Goal: Use online tool/utility: Utilize a website feature to perform a specific function

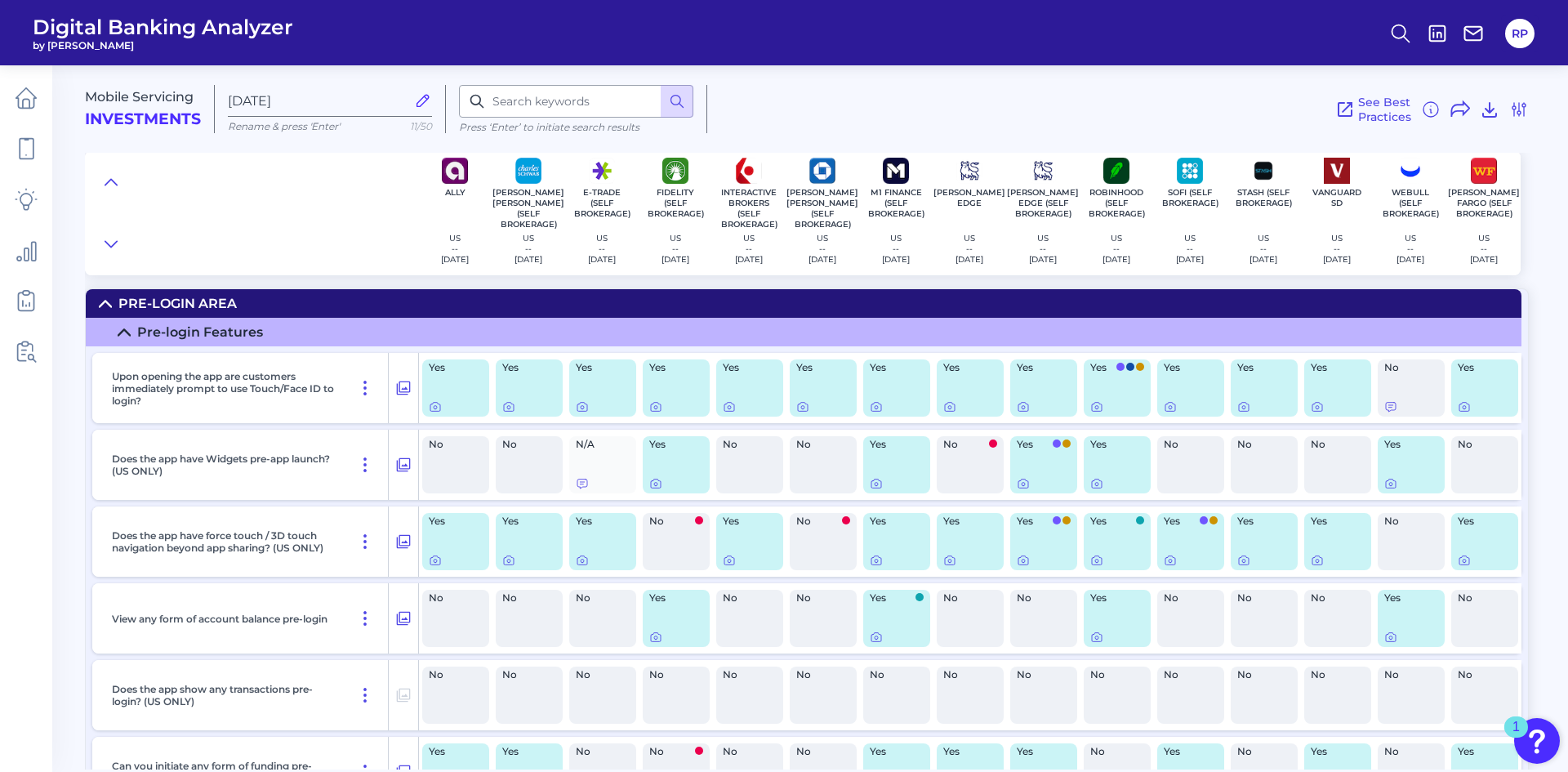
scroll to position [585, 0]
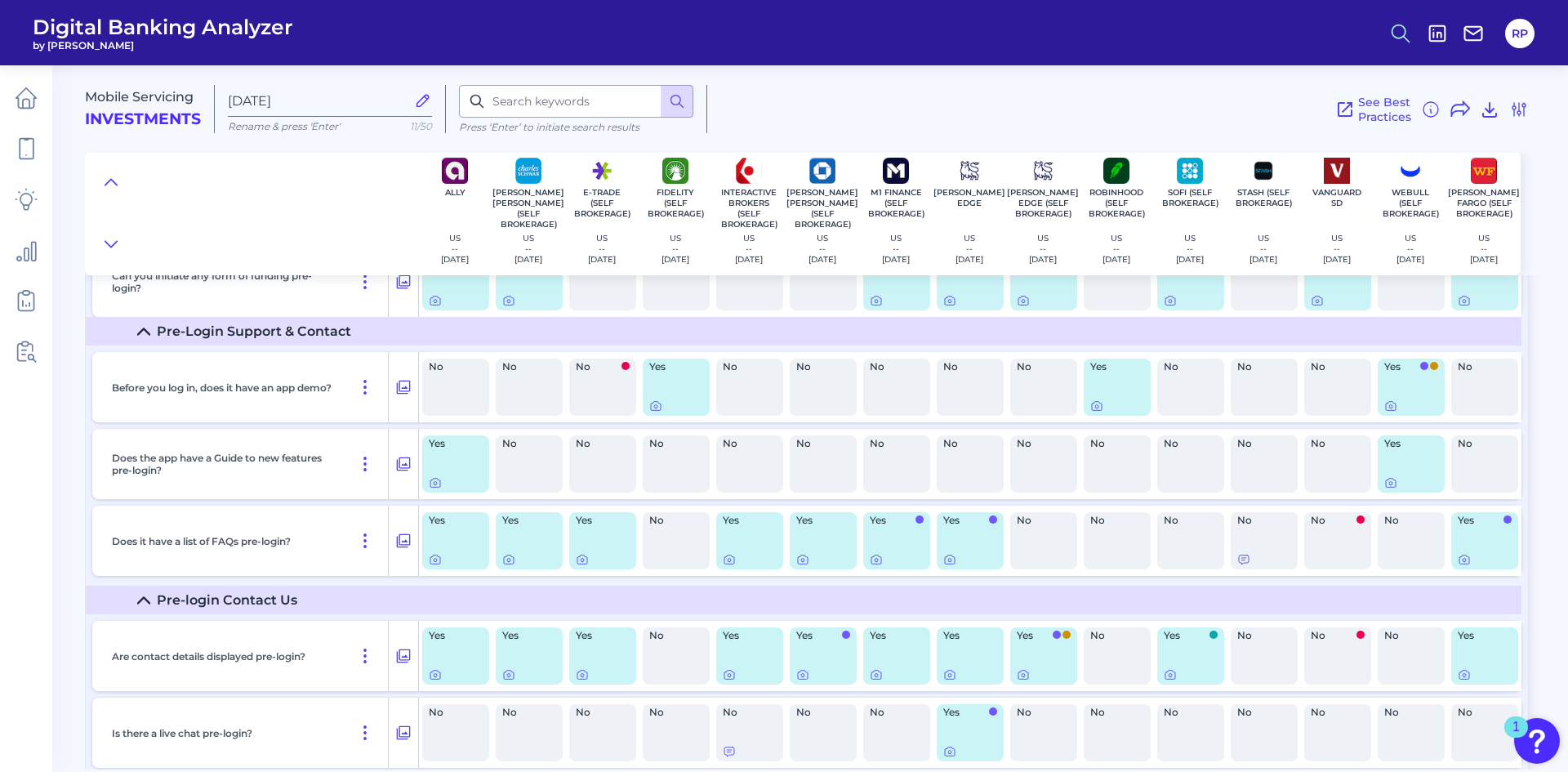
click at [1408, 30] on icon at bounding box center [1401, 33] width 23 height 23
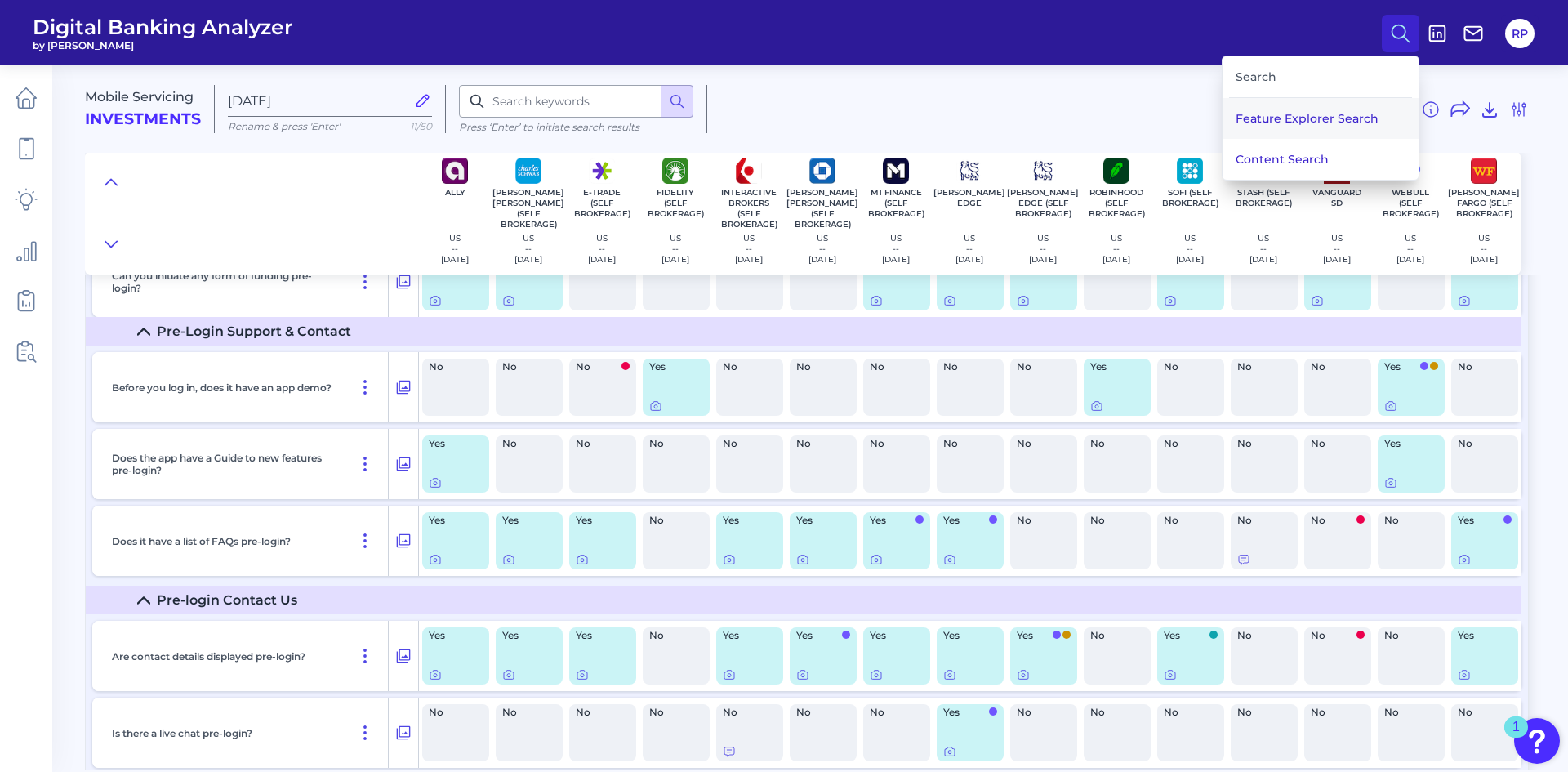
click at [1367, 105] on button "Feature Explorer Search" at bounding box center [1321, 118] width 196 height 41
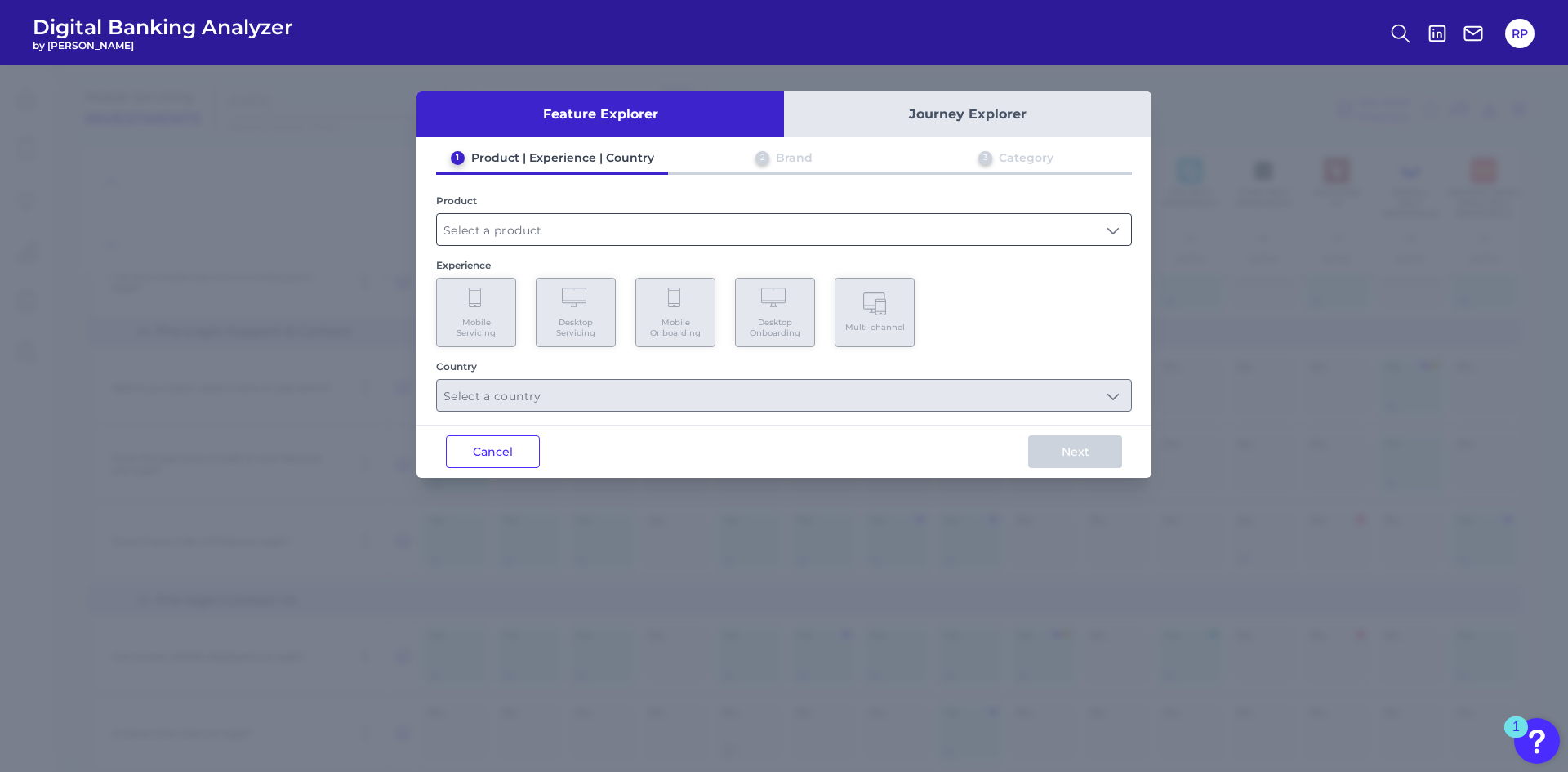
scroll to position [0, 0]
click at [681, 234] on input "text" at bounding box center [784, 229] width 694 height 31
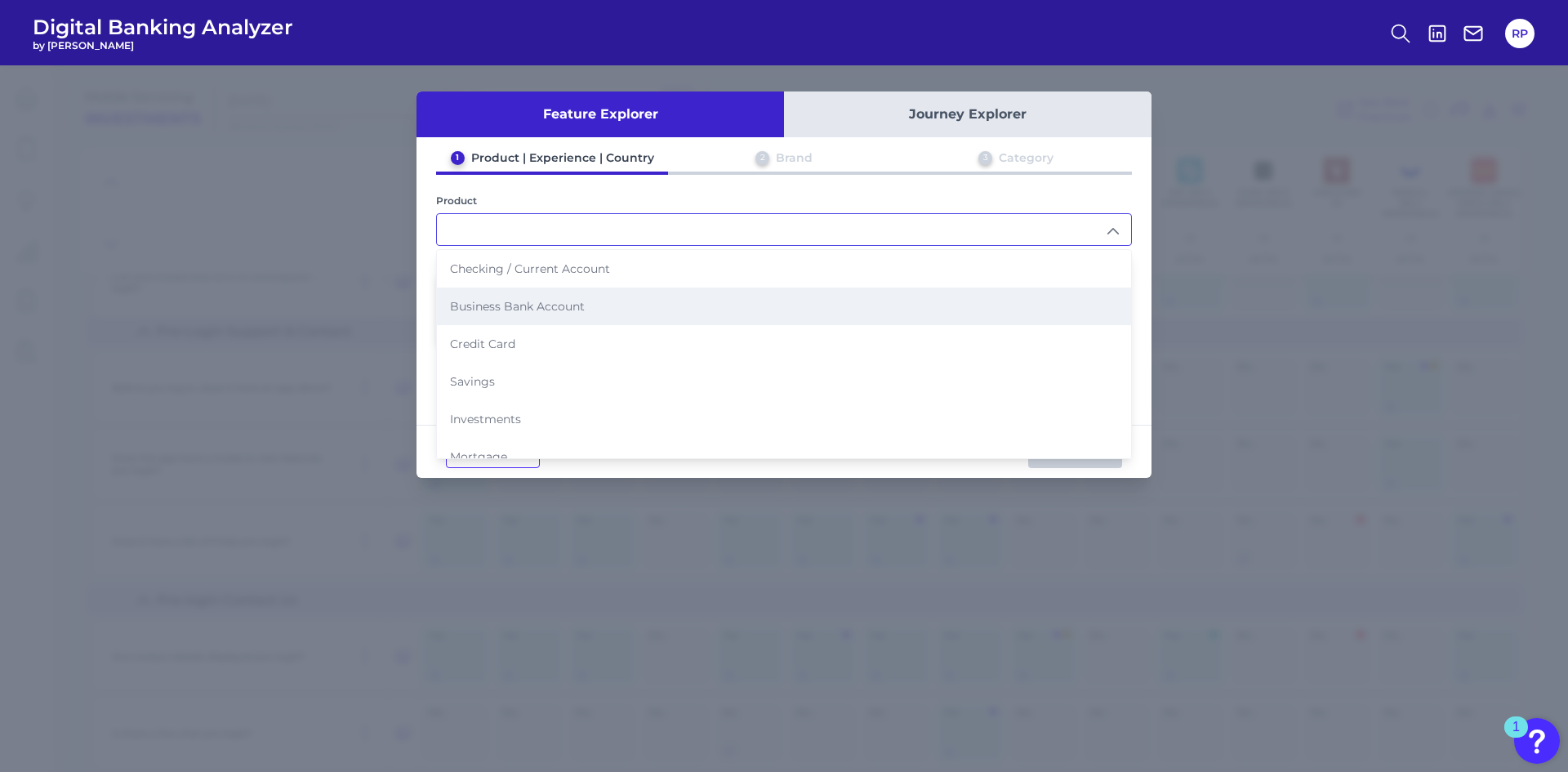
click at [578, 305] on span "Business Bank Account" at bounding box center [518, 306] width 135 height 15
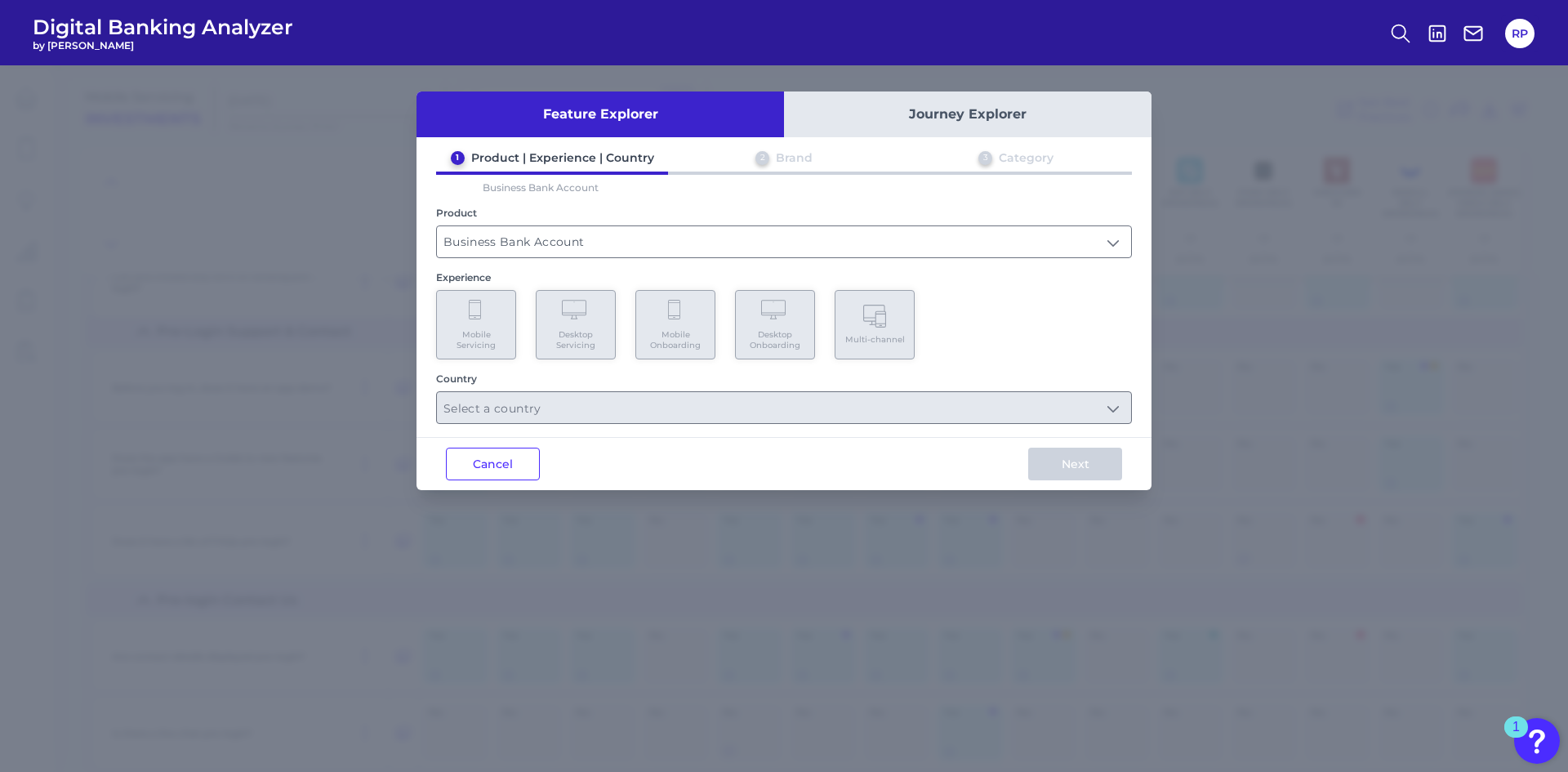
type input "Business Bank Account"
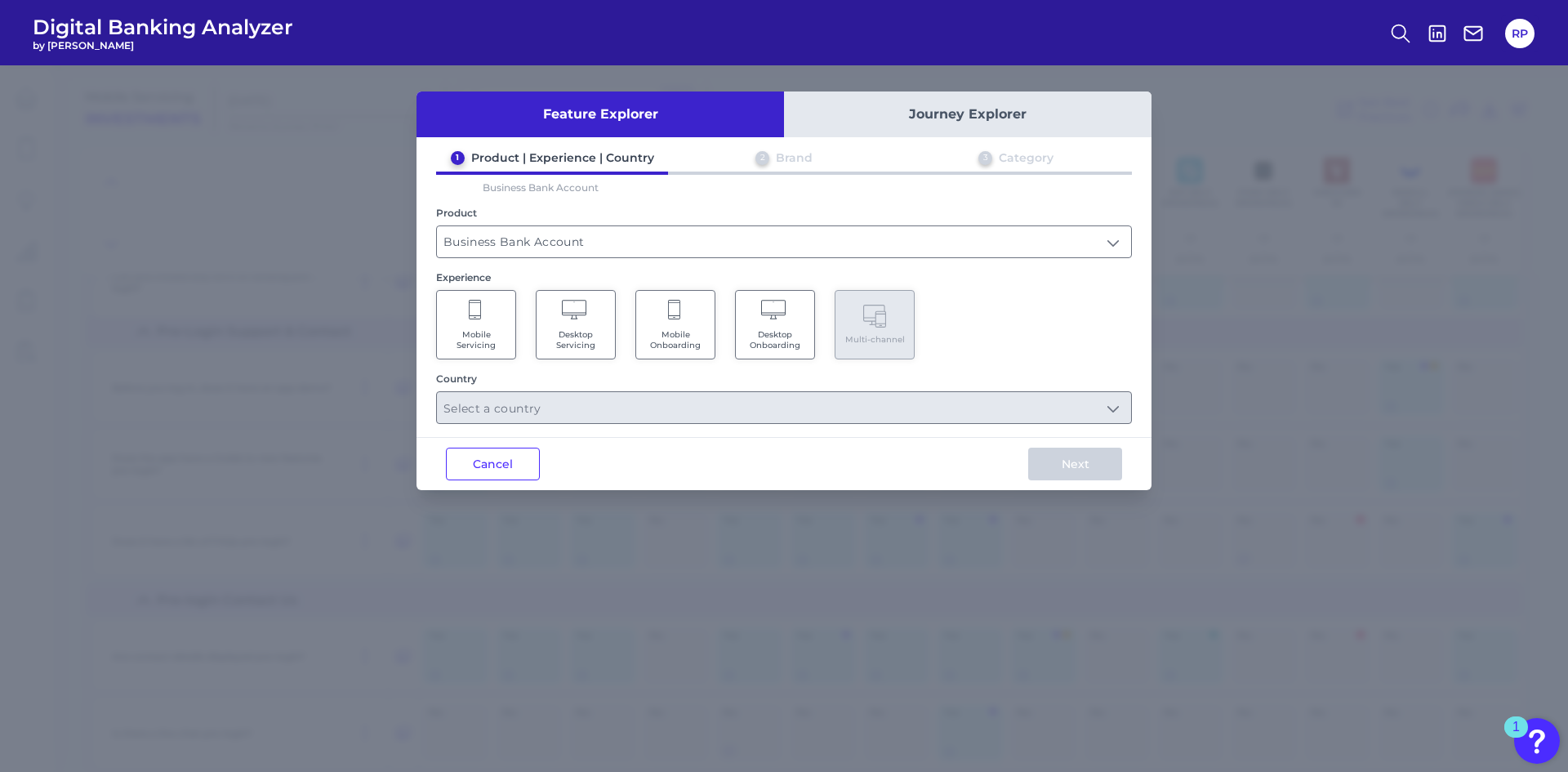
click at [497, 347] on span "Mobile Servicing" at bounding box center [476, 339] width 62 height 21
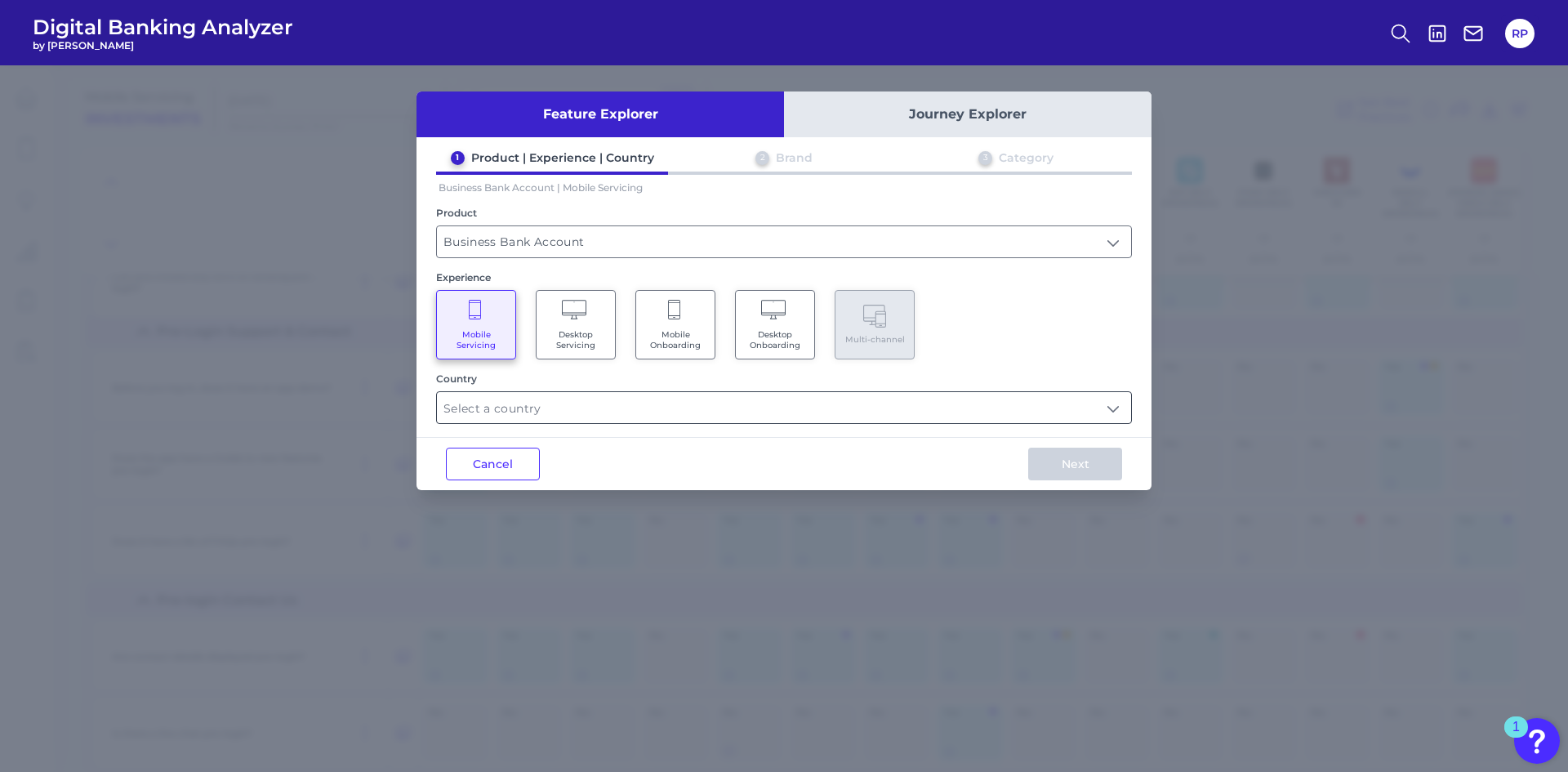
click at [782, 411] on input "text" at bounding box center [784, 408] width 694 height 31
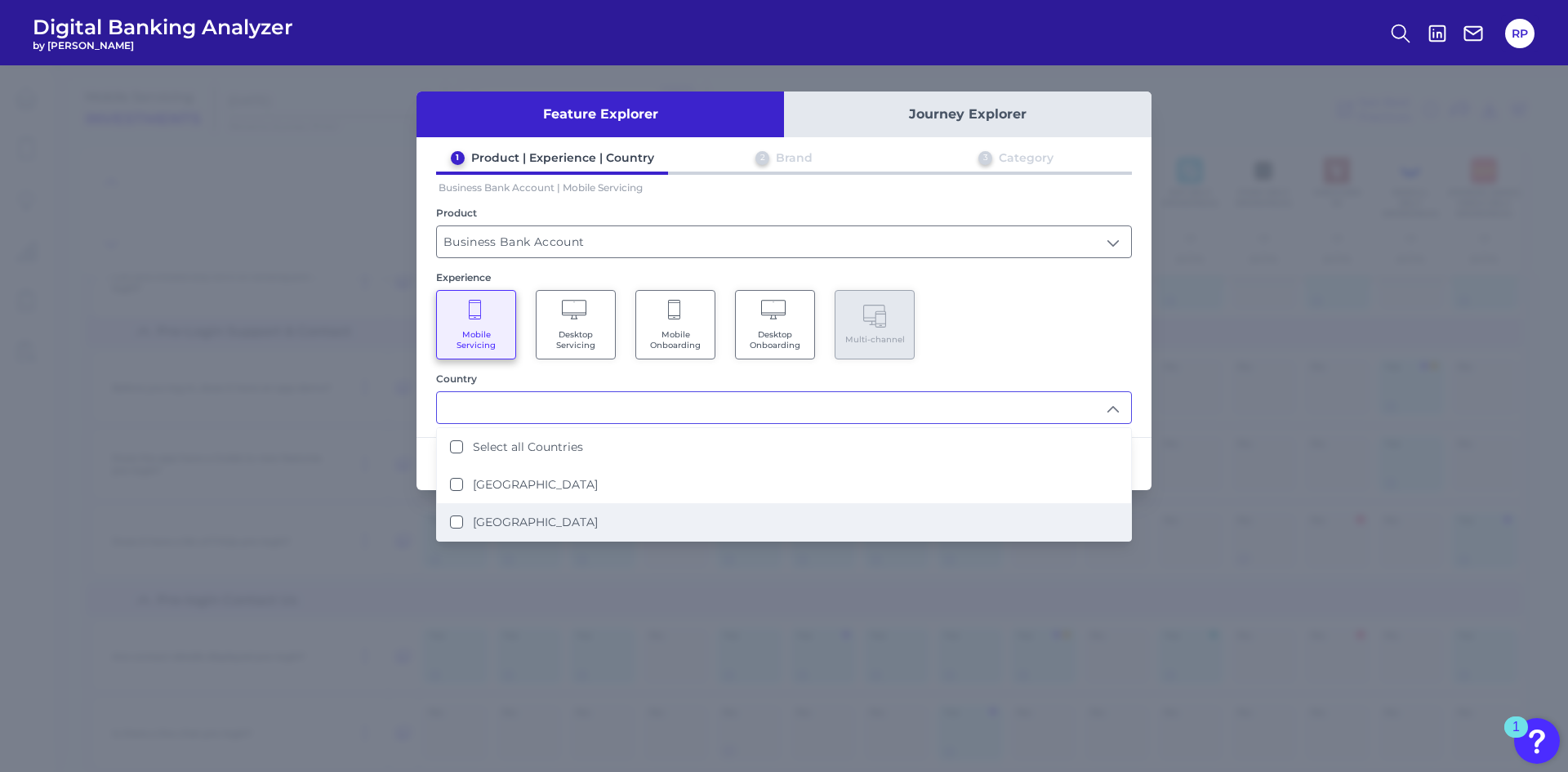
click at [566, 518] on li "[GEOGRAPHIC_DATA]" at bounding box center [784, 521] width 694 height 38
type input "[GEOGRAPHIC_DATA]"
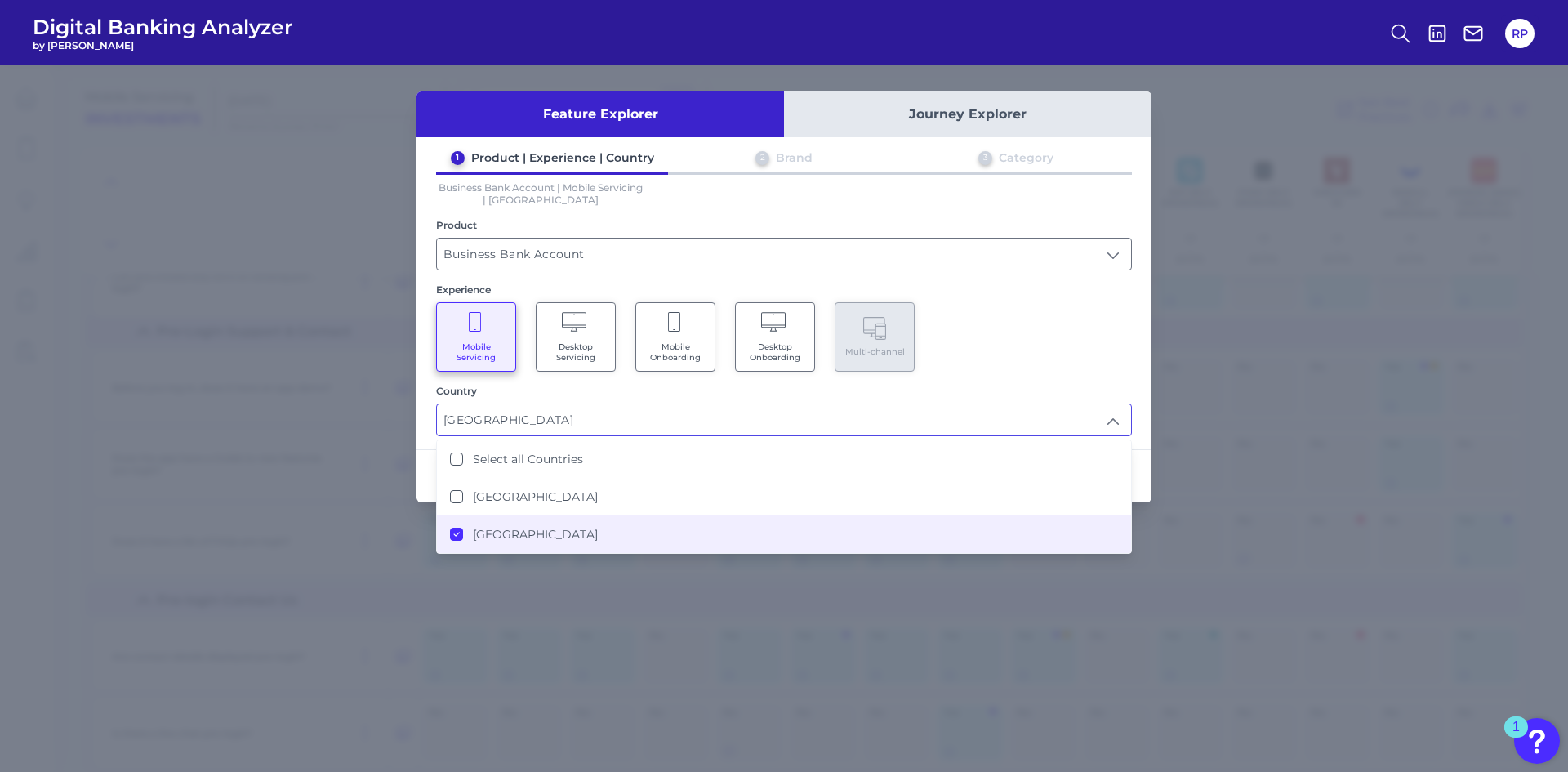
click at [1062, 338] on div "Mobile Servicing Desktop Servicing Mobile Onboarding Desktop Onboarding Multi-c…" at bounding box center [784, 337] width 696 height 69
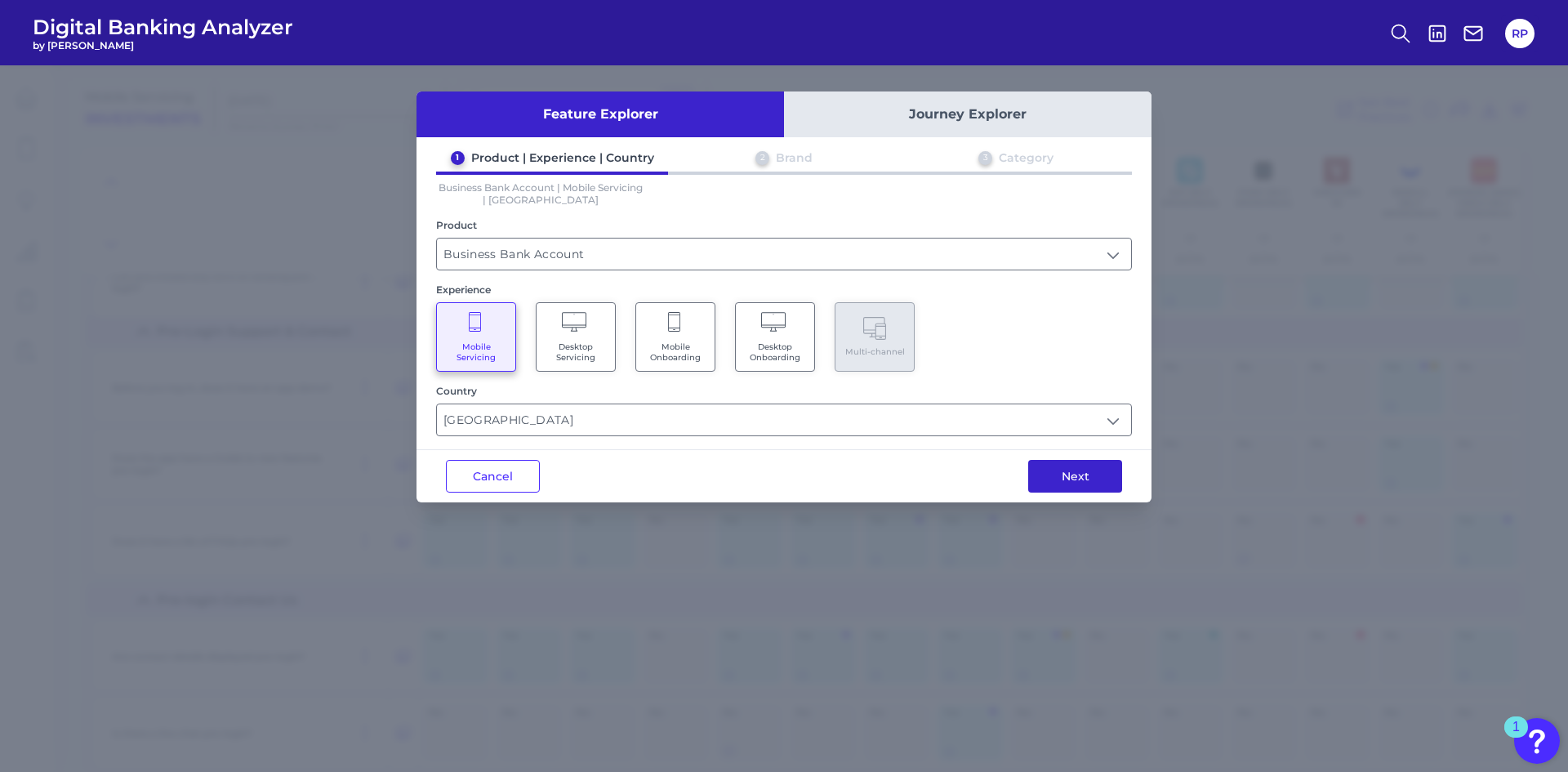
click at [1108, 474] on button "Next" at bounding box center [1075, 475] width 94 height 32
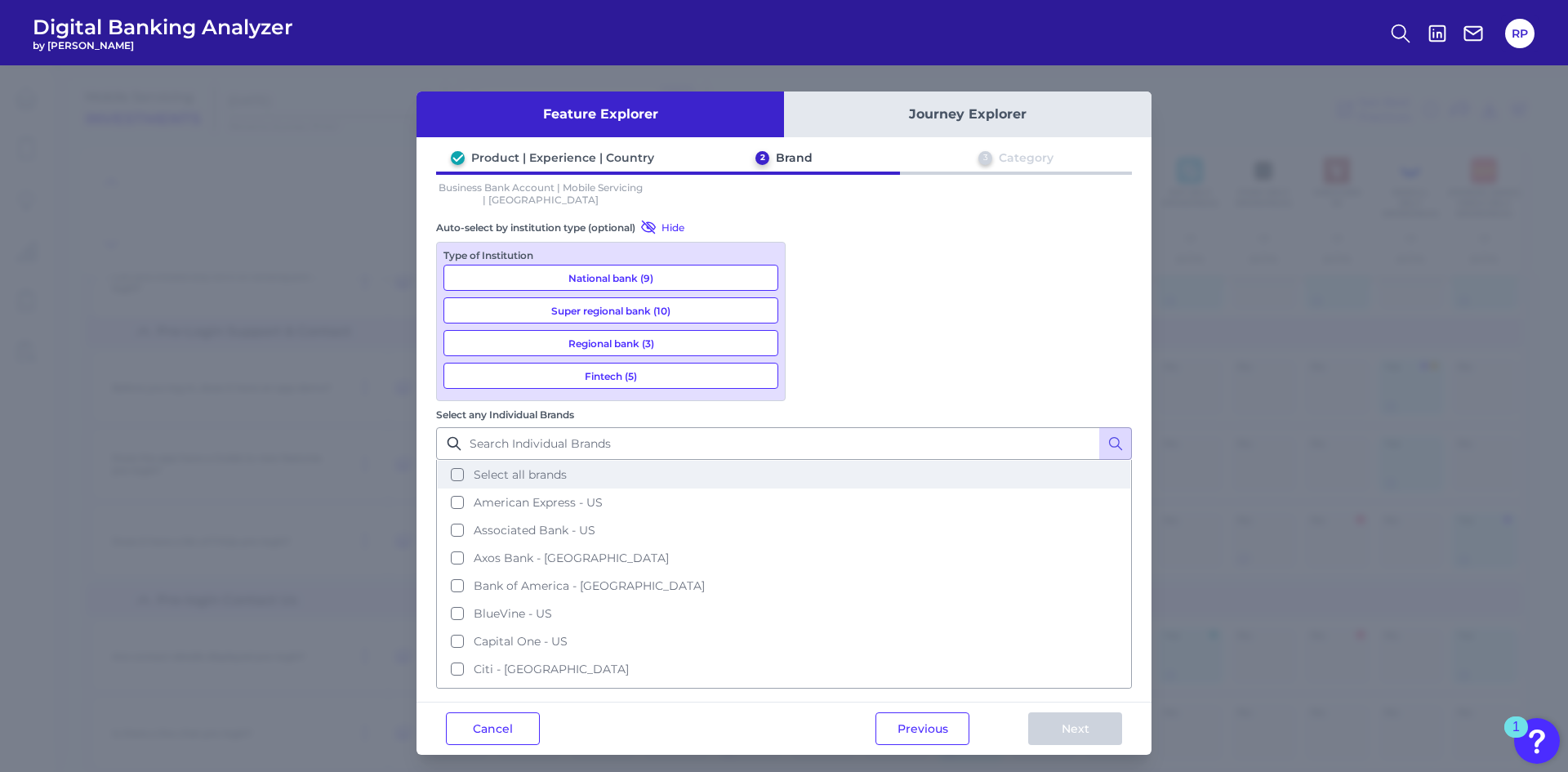
click at [805, 460] on button "Select all brands" at bounding box center [784, 474] width 692 height 28
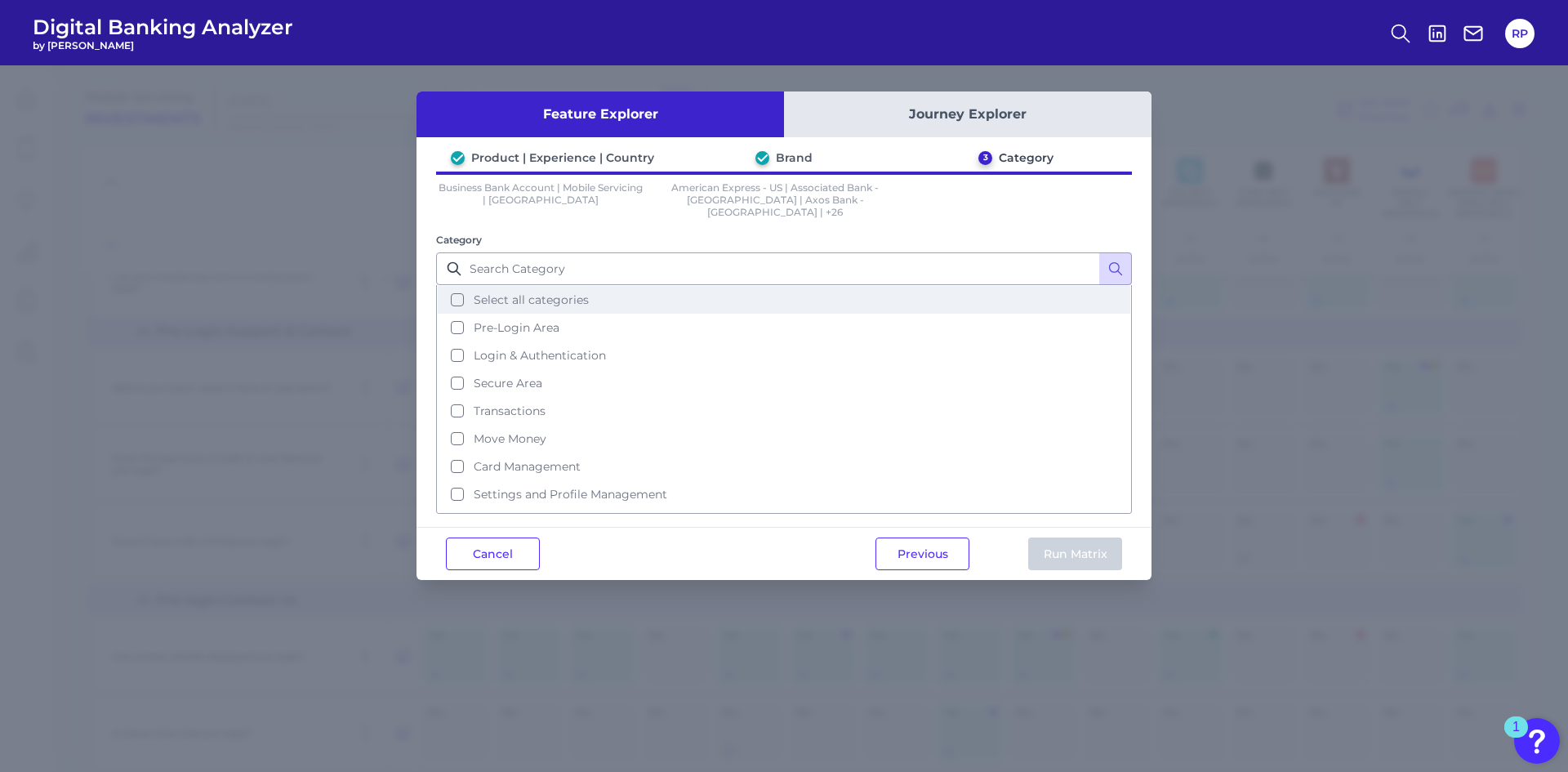
click at [501, 293] on span "Select all categories" at bounding box center [531, 300] width 116 height 15
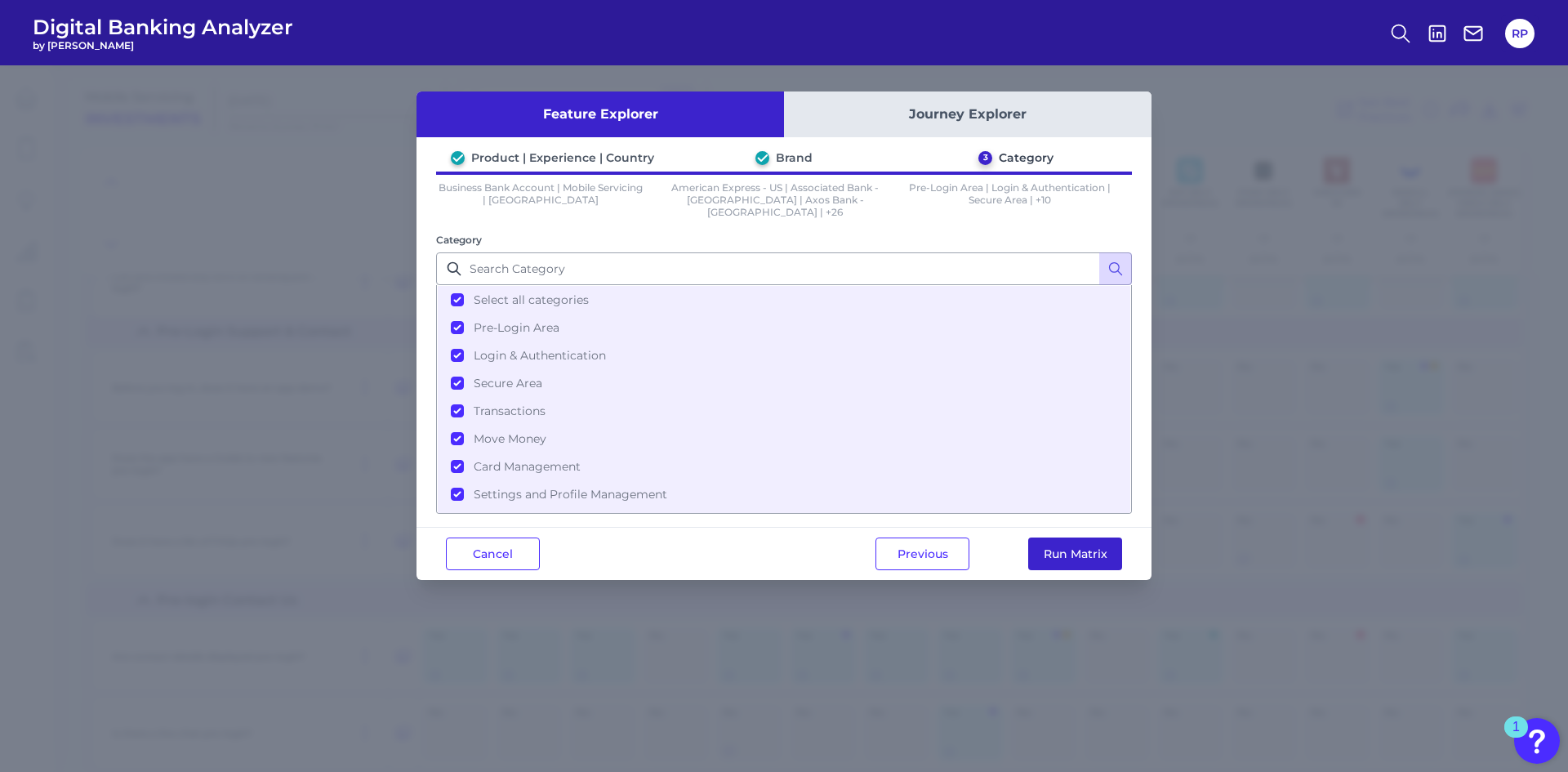
click at [1084, 545] on button "Run Matrix" at bounding box center [1075, 553] width 94 height 32
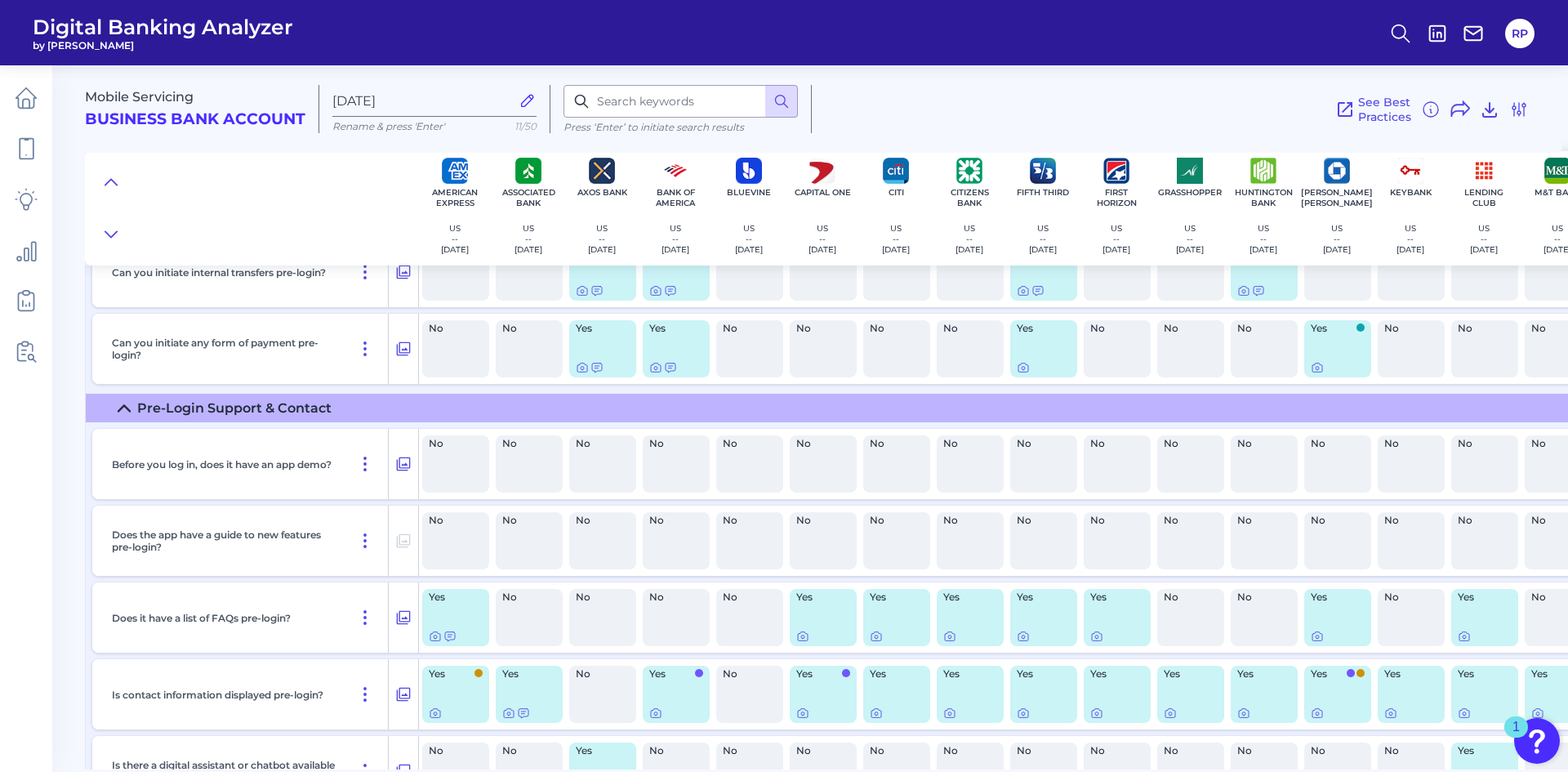
type input "[DATE]"
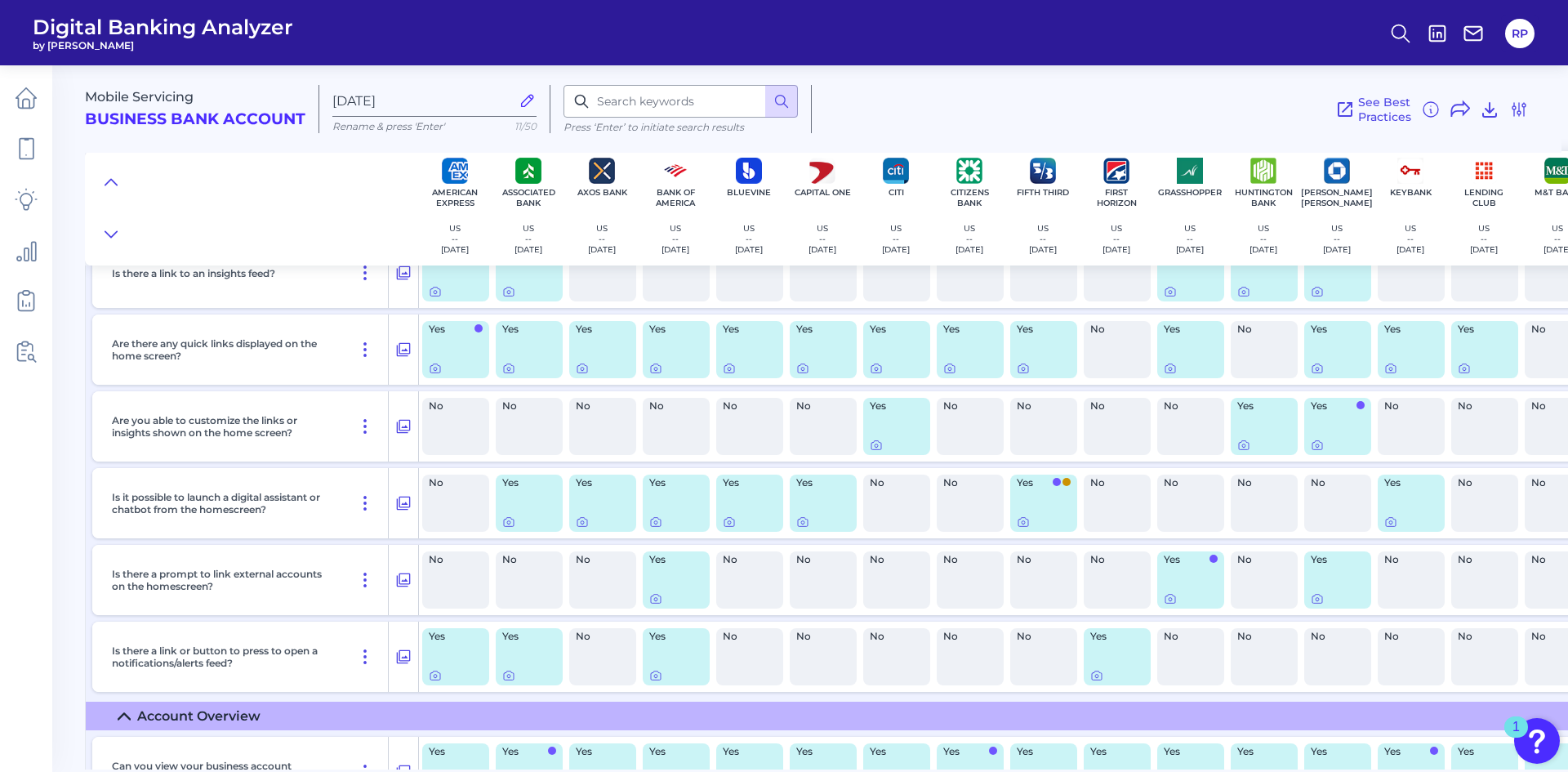
scroll to position [2614, 0]
